Goal: Task Accomplishment & Management: Use online tool/utility

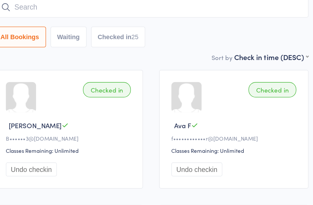
click at [102, 29] on input "search" at bounding box center [203, 29] width 202 height 13
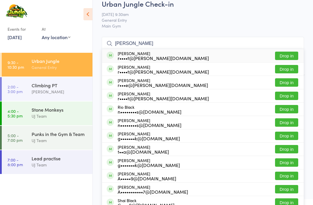
scroll to position [9, 0]
type input "[PERSON_NAME]"
click at [287, 57] on button "Drop in" at bounding box center [286, 56] width 23 height 8
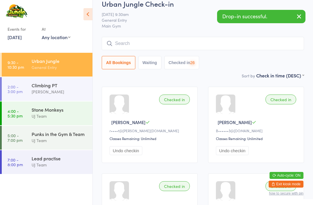
click at [203, 44] on input "search" at bounding box center [203, 43] width 202 height 13
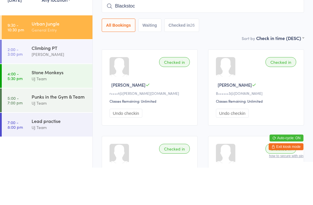
type input "[PERSON_NAME]"
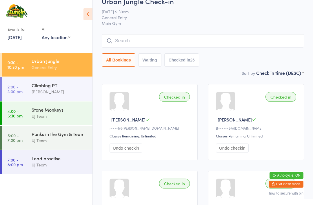
scroll to position [0, 0]
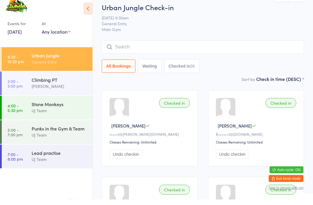
click at [213, 46] on input "search" at bounding box center [203, 52] width 202 height 13
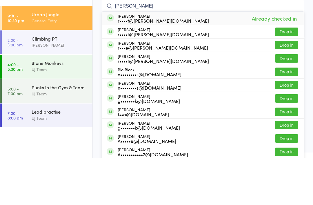
type input "[PERSON_NAME]"
click at [288, 74] on button "Drop in" at bounding box center [286, 78] width 23 height 8
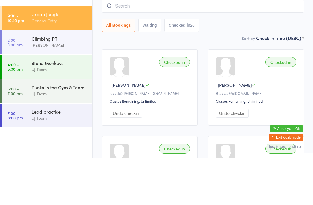
scroll to position [47, 0]
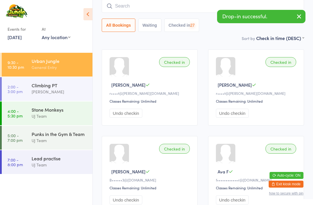
click at [194, 10] on input "search" at bounding box center [203, 5] width 202 height 13
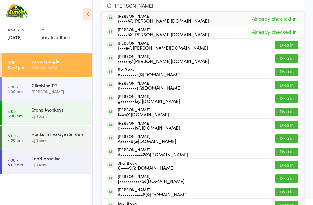
type input "[PERSON_NAME]"
click at [285, 45] on button "Drop in" at bounding box center [286, 45] width 23 height 8
type input "[PERSON_NAME]"
click at [297, 57] on button "Drop in" at bounding box center [286, 58] width 23 height 8
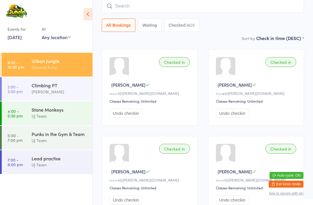
click at [50, 71] on div "General Entry" at bounding box center [60, 67] width 56 height 7
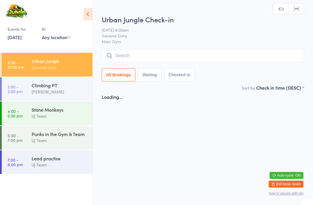
scroll to position [0, 0]
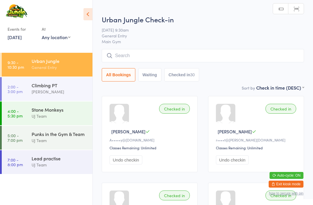
click at [147, 53] on input "search" at bounding box center [203, 55] width 202 height 13
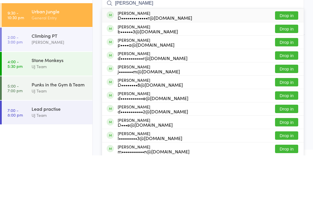
type input "[PERSON_NAME]"
click at [289, 61] on button "Drop in" at bounding box center [286, 65] width 23 height 8
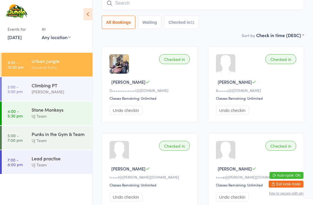
click at [115, 5] on input "search" at bounding box center [203, 3] width 202 height 13
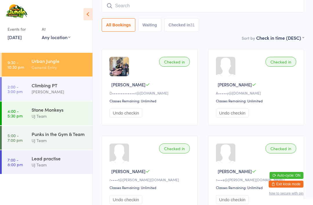
scroll to position [47, 0]
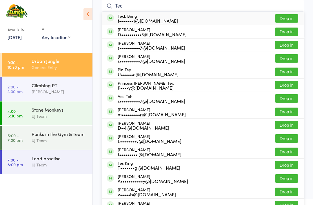
type input "Tec"
click at [284, 15] on button "Drop in" at bounding box center [286, 18] width 23 height 8
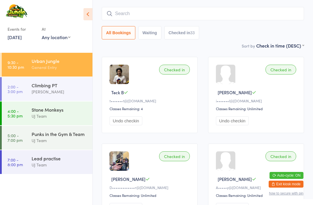
scroll to position [0, 0]
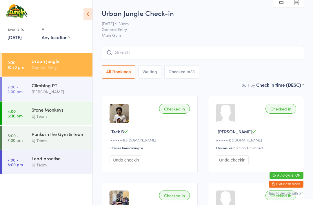
click at [129, 54] on input "search" at bounding box center [203, 52] width 202 height 13
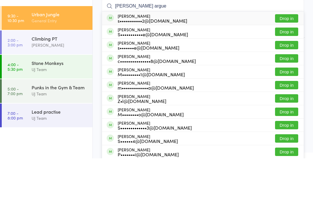
type input "[PERSON_NAME] argue"
click at [287, 61] on button "Drop in" at bounding box center [286, 65] width 23 height 8
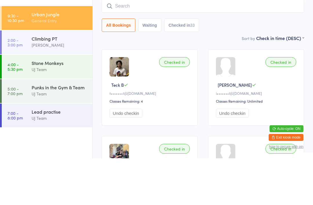
scroll to position [47, 0]
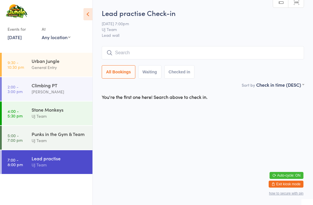
click at [60, 60] on div "Urban Jungle" at bounding box center [60, 61] width 56 height 6
